Goal: Task Accomplishment & Management: Use online tool/utility

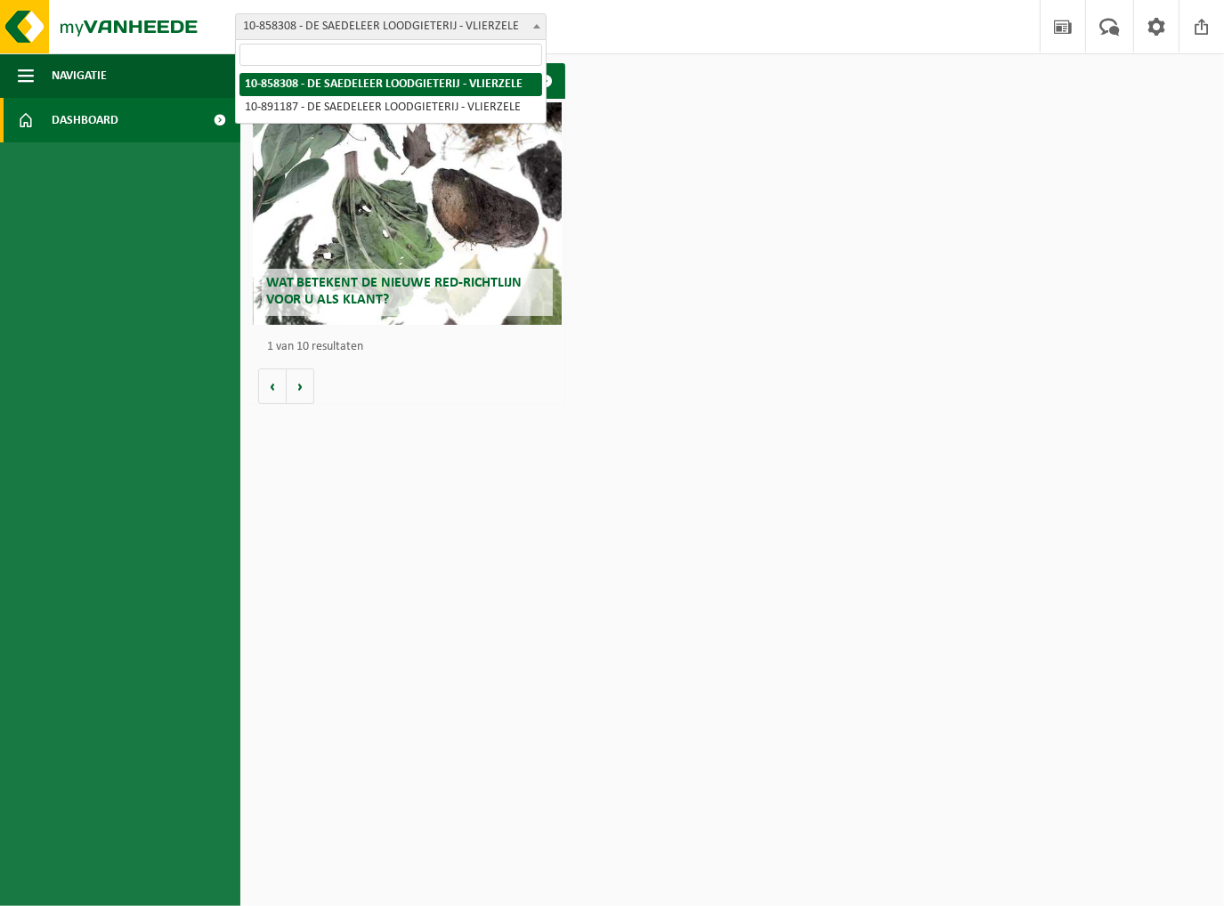
click at [499, 28] on span "10-858308 - DE SAEDELEER LOODGIETERIJ - VLIERZELE" at bounding box center [391, 26] width 310 height 25
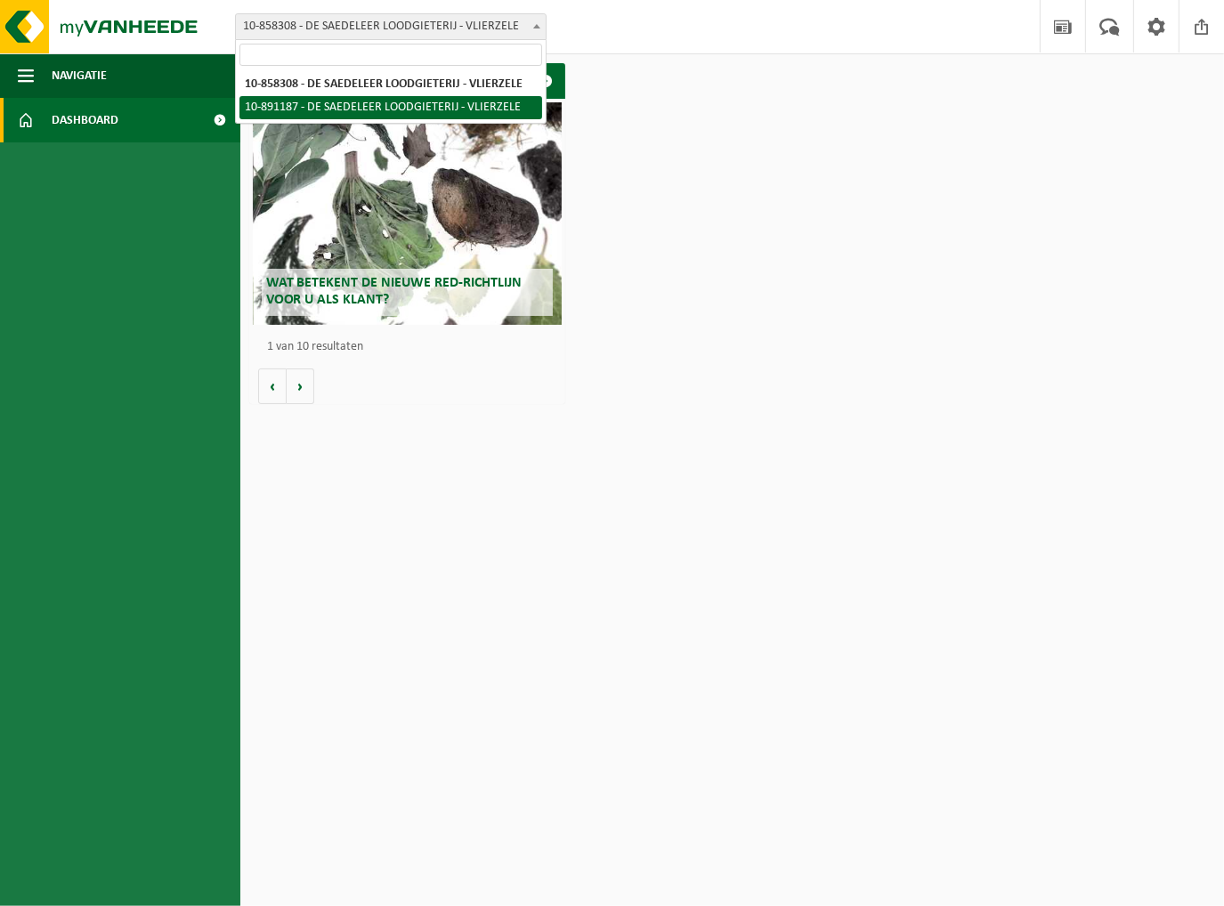
drag, startPoint x: 466, startPoint y: 90, endPoint x: 466, endPoint y: 104, distance: 14.2
select select "114971"
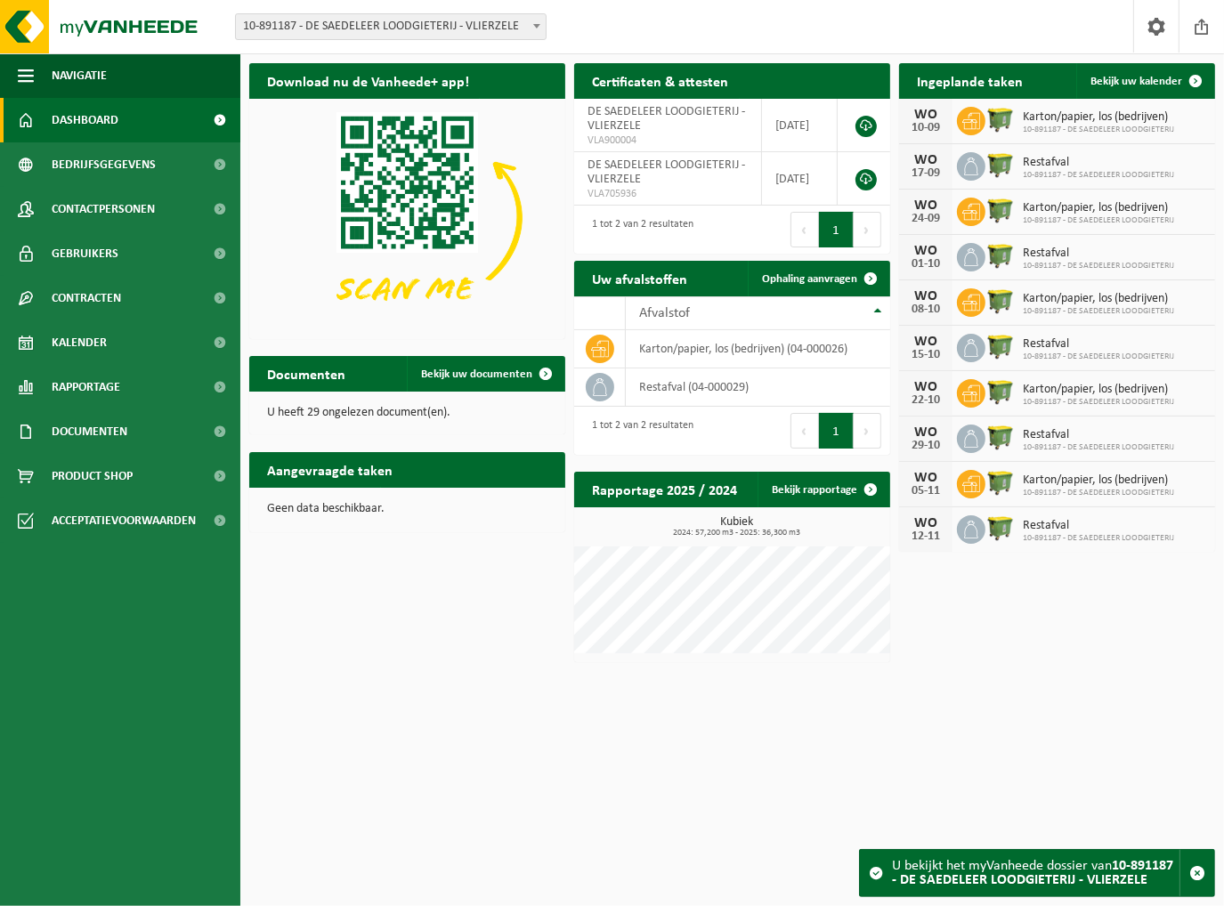
click at [1018, 88] on h2 "Ingeplande taken" at bounding box center [970, 80] width 142 height 35
click at [350, 471] on h2 "Aangevraagde taken" at bounding box center [329, 469] width 161 height 35
click at [1107, 83] on span "Bekijk uw kalender" at bounding box center [1136, 82] width 92 height 12
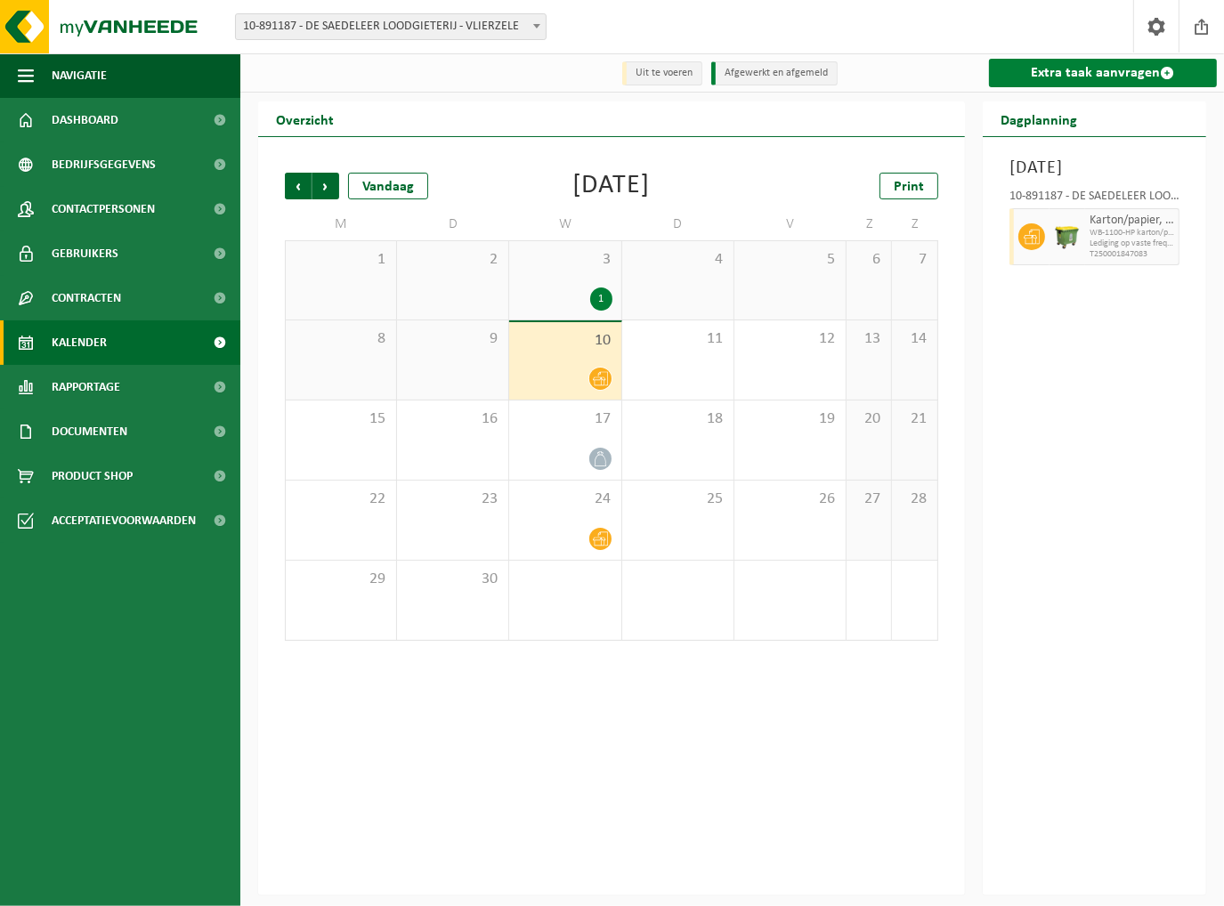
click at [1097, 77] on link "Extra taak aanvragen" at bounding box center [1103, 73] width 228 height 28
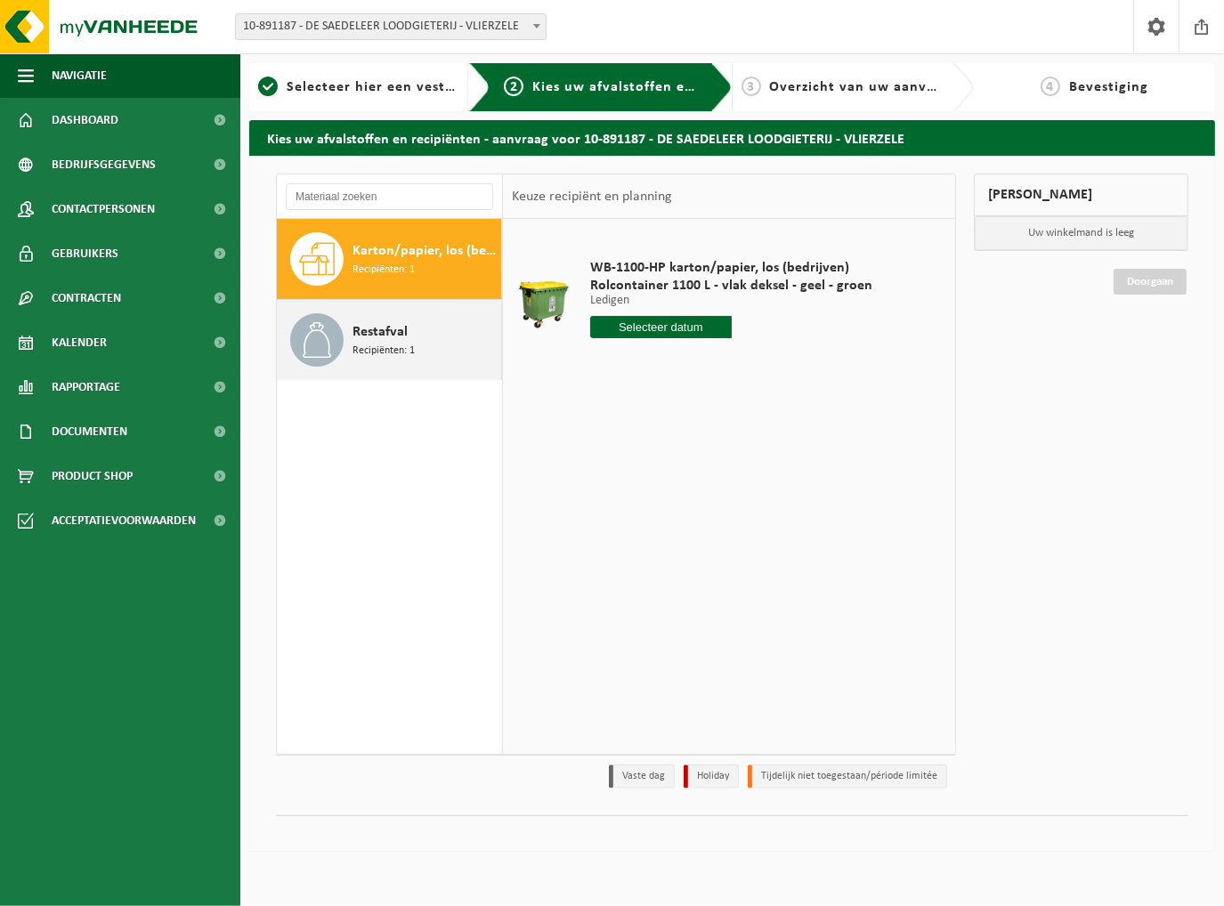
click at [376, 354] on span "Recipiënten: 1" at bounding box center [383, 351] width 62 height 17
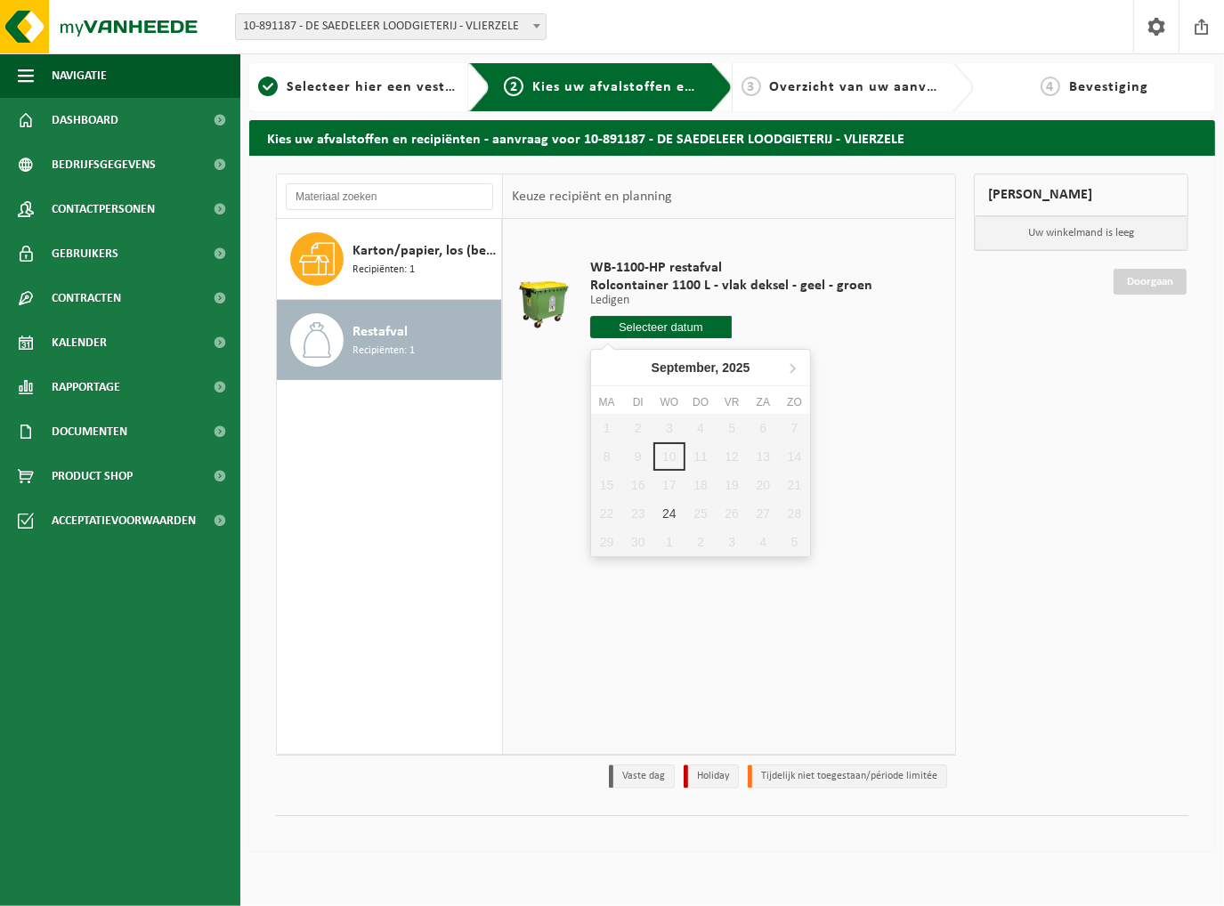
click at [678, 331] on input "text" at bounding box center [661, 327] width 142 height 22
click at [705, 452] on div "1 2 3 4 5 6 7 8 9 10 11 12 13 14 15 16 17 18 19 20 21 22 23 24 25 26 27 28 29 3…" at bounding box center [700, 485] width 219 height 142
click at [734, 457] on div "1 2 3 4 5 6 7 8 9 10 11 12 13 14 15 16 17 18 19 20 21 22 23 24 25 26 27 28 29 3…" at bounding box center [700, 485] width 219 height 142
click at [677, 508] on div "24" at bounding box center [668, 513] width 31 height 28
type input "Van 2025-09-24"
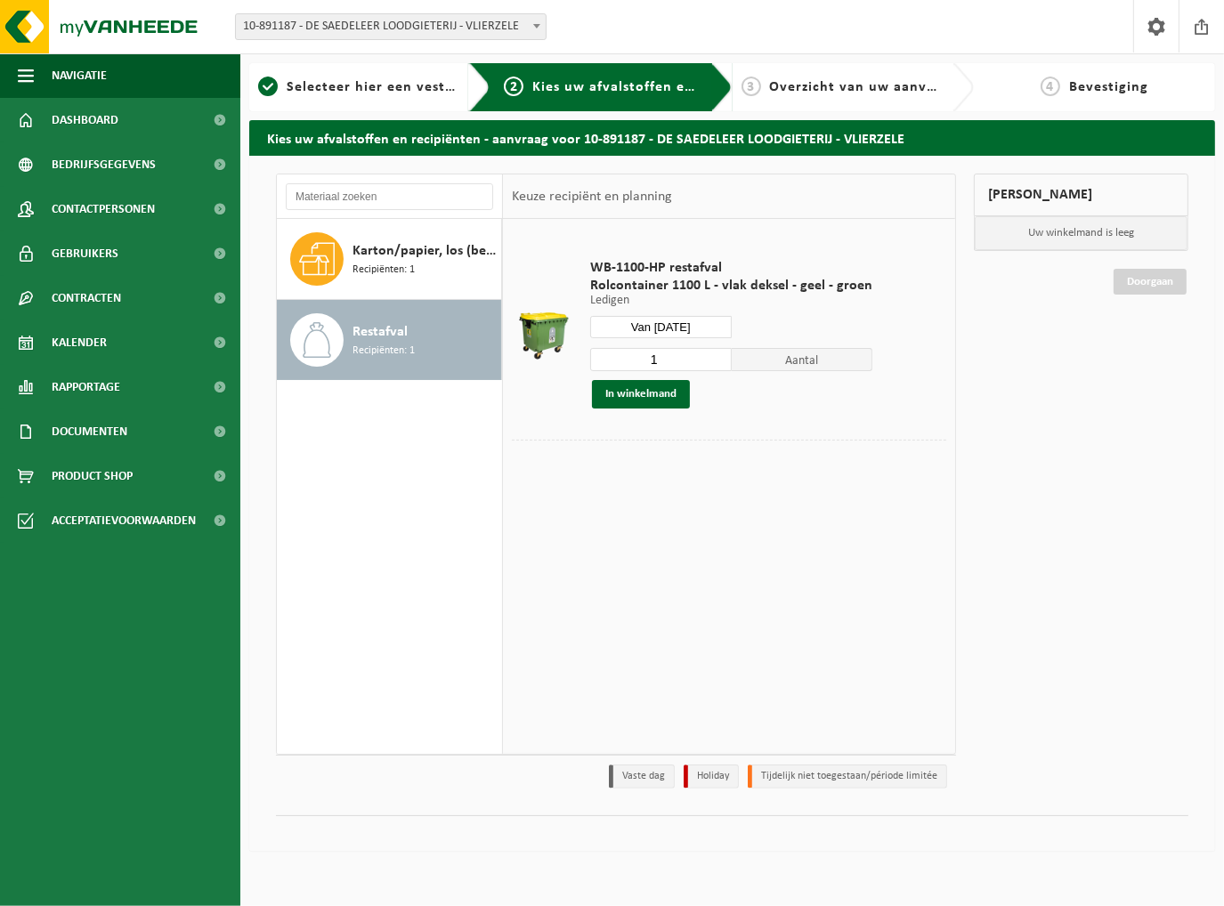
click at [795, 250] on div "WB-1100-HP restafval Rolcontainer 1100 L - vlak deksel - geel - groen Ledigen L…" at bounding box center [731, 333] width 300 height 185
click at [830, 416] on div "WB-1100-HP restafval Rolcontainer 1100 L - vlak deksel - geel - groen Ledigen L…" at bounding box center [731, 333] width 300 height 185
click at [558, 253] on td at bounding box center [544, 334] width 65 height 212
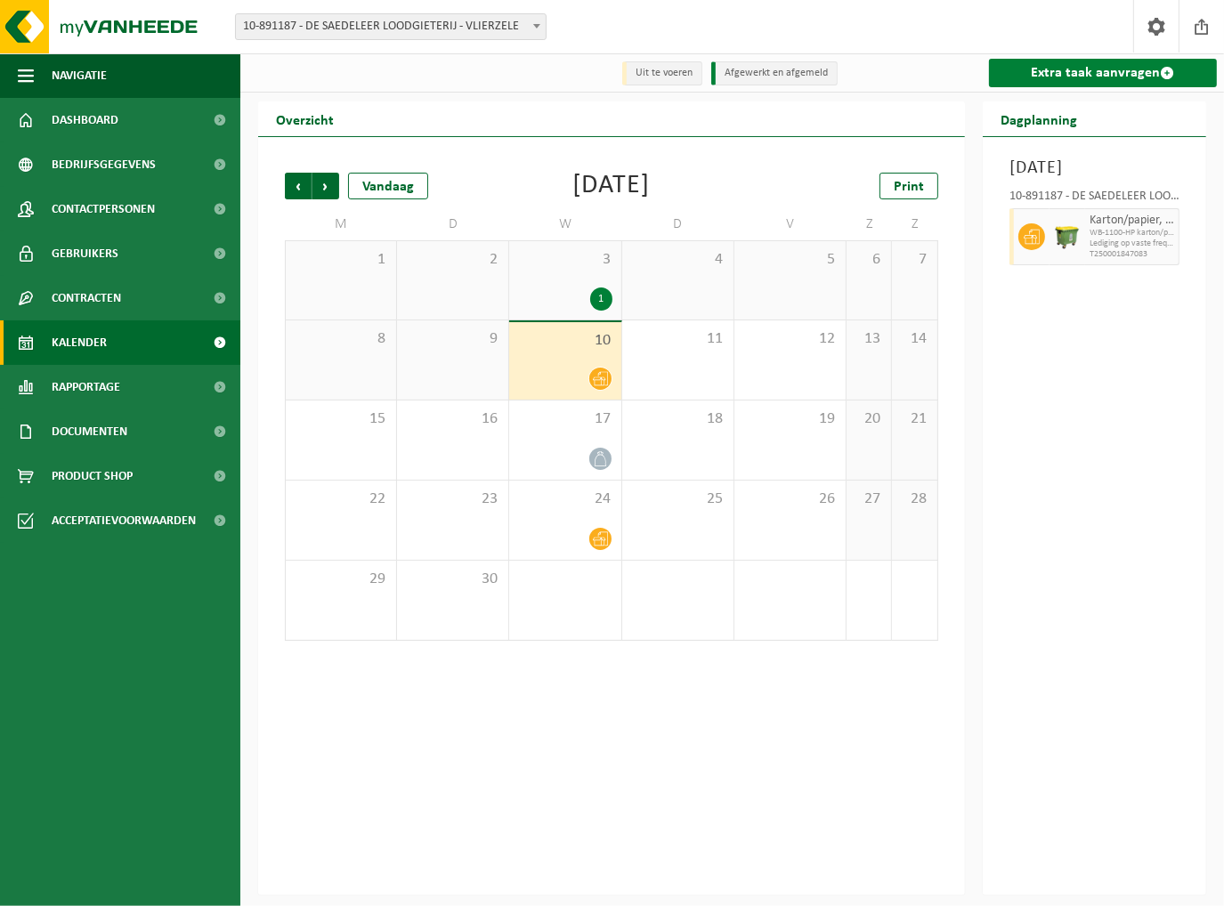
click at [1125, 84] on link "Extra taak aanvragen" at bounding box center [1103, 73] width 228 height 28
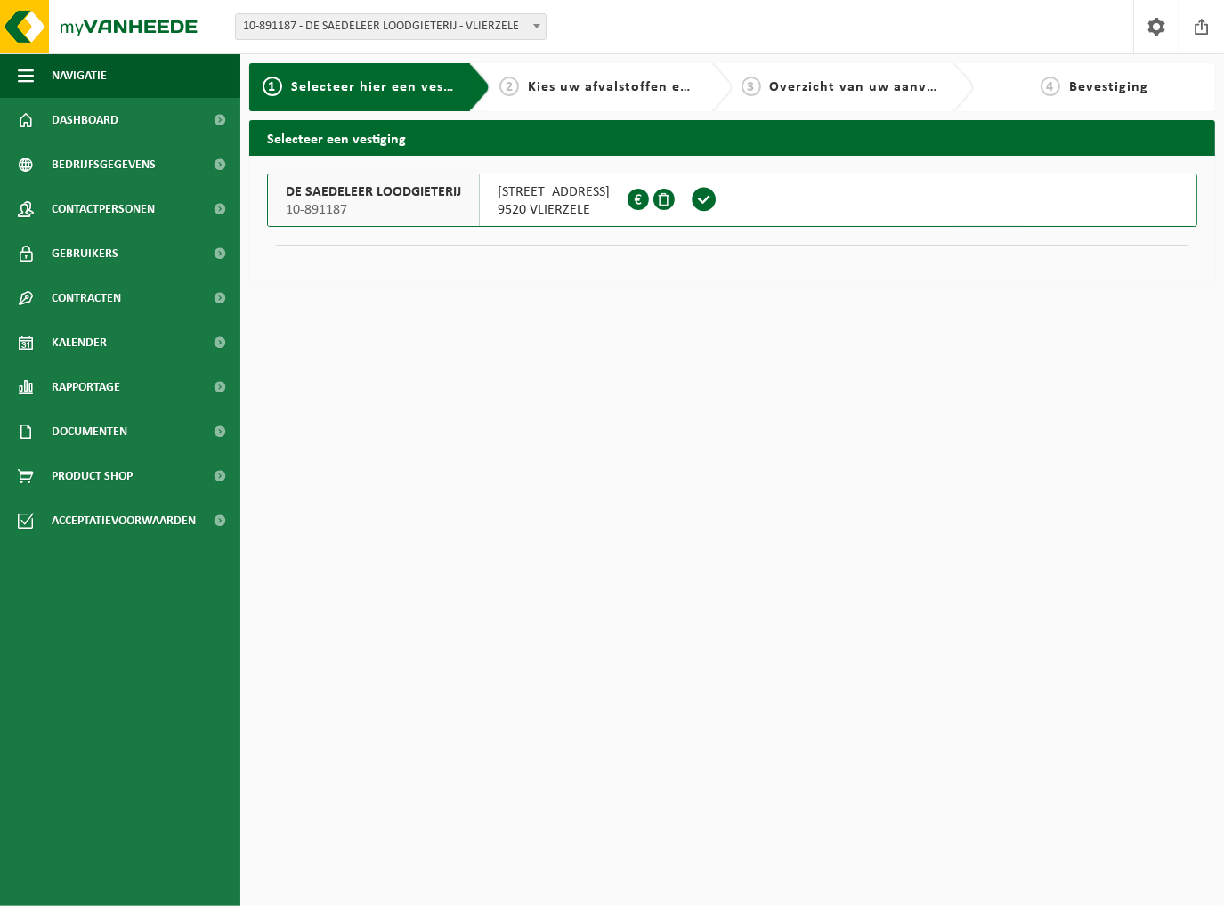
click at [390, 95] on div "1 Selecteer hier een vestiging" at bounding box center [359, 87] width 192 height 21
click at [605, 80] on span "Kies uw afvalstoffen en recipiënten" at bounding box center [650, 87] width 245 height 14
click at [844, 77] on div "3 Overzicht van uw aanvraag" at bounding box center [839, 87] width 197 height 21
click at [691, 198] on span at bounding box center [704, 199] width 27 height 27
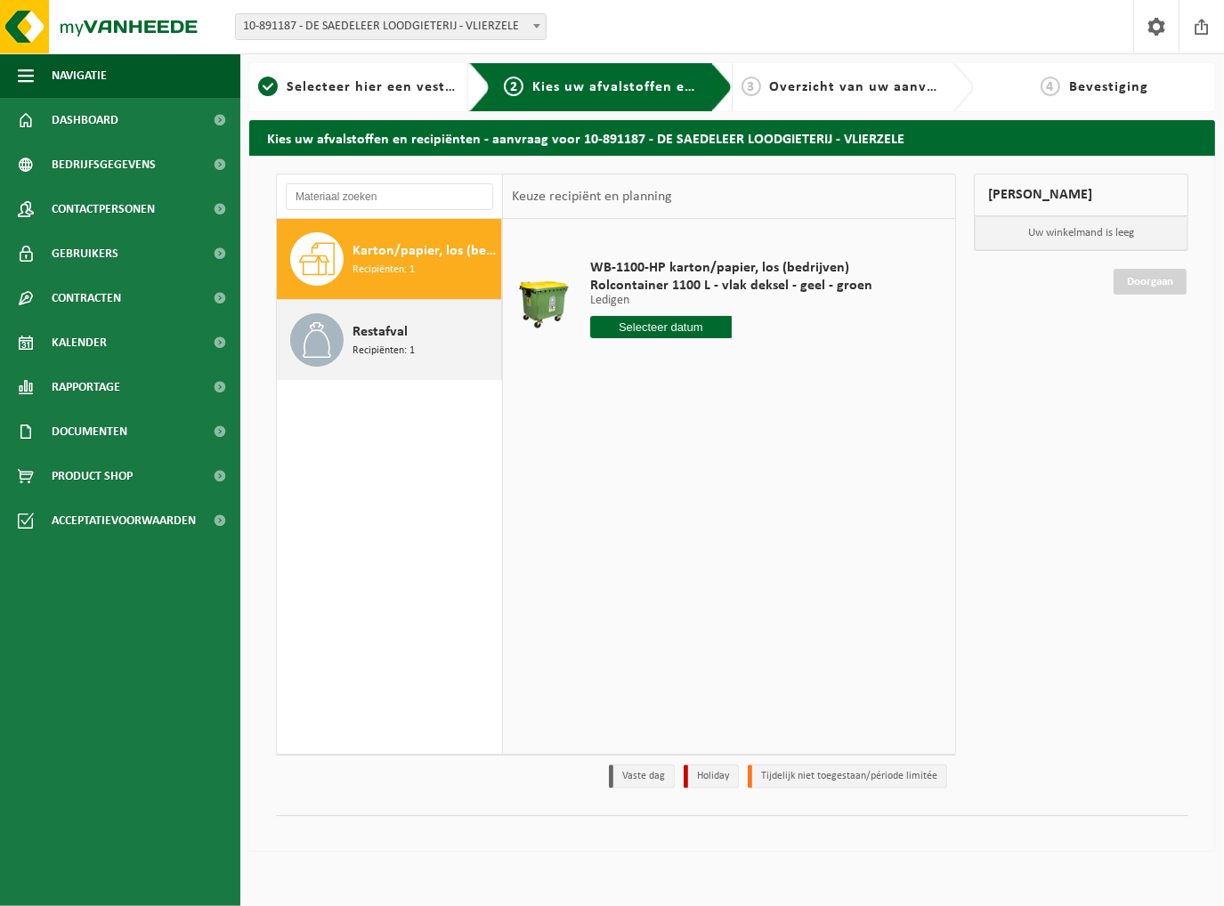
click at [401, 349] on span "Recipiënten: 1" at bounding box center [383, 351] width 62 height 17
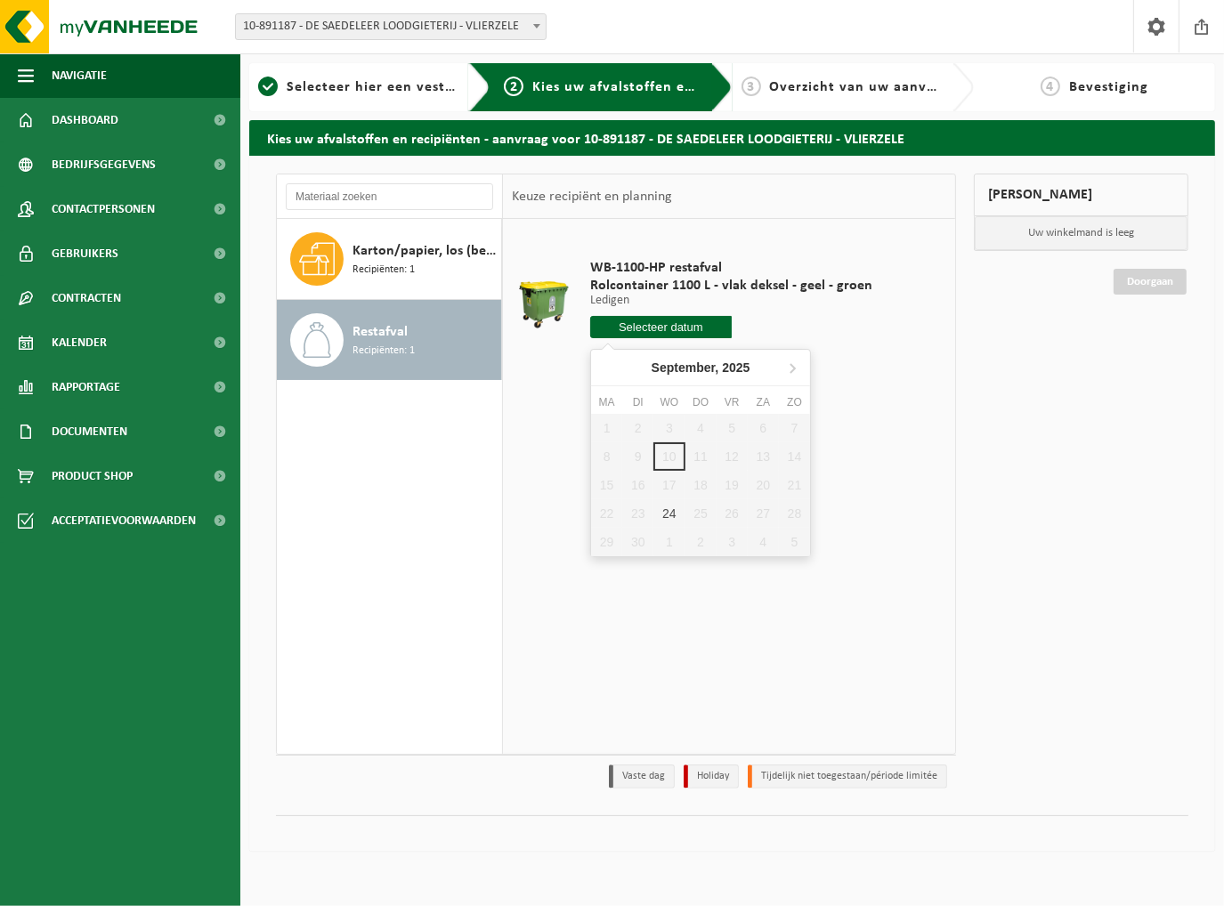
click at [638, 328] on input "text" at bounding box center [661, 327] width 142 height 22
click at [566, 482] on div "WB-1100-HP restafval Rolcontainer 1100 L - vlak deksel - geel - groen Ledigen L…" at bounding box center [729, 486] width 452 height 534
